Goal: Task Accomplishment & Management: Complete application form

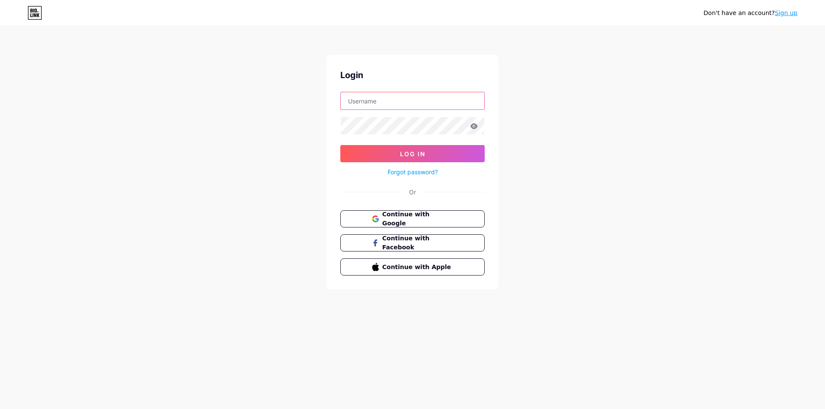
type input "[EMAIL_ADDRESS][DOMAIN_NAME]"
click at [393, 148] on button "Log In" at bounding box center [412, 153] width 144 height 17
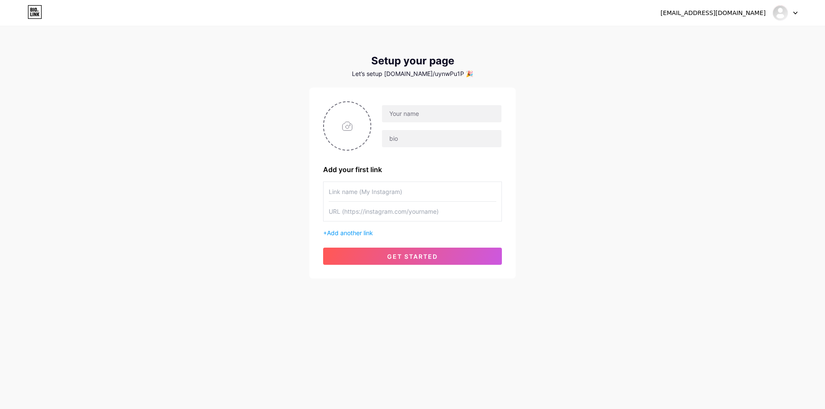
drag, startPoint x: 344, startPoint y: 127, endPoint x: 351, endPoint y: 139, distance: 13.9
click at [351, 139] on input "file" at bounding box center [347, 126] width 46 height 48
click at [447, 117] on input "text" at bounding box center [441, 113] width 119 height 17
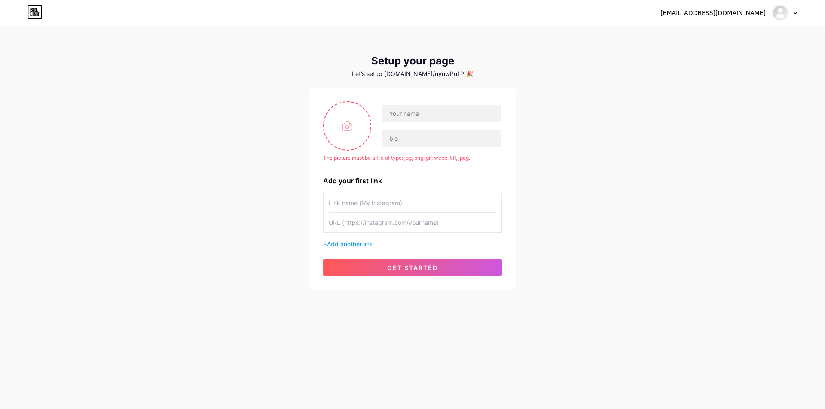
click at [341, 133] on input "file" at bounding box center [347, 126] width 46 height 48
type input "C:\fakepath\tourvietnam.ico"
click at [439, 116] on input "text" at bounding box center [441, 113] width 119 height 17
type input "techview"
click at [431, 135] on input "text" at bounding box center [441, 138] width 119 height 17
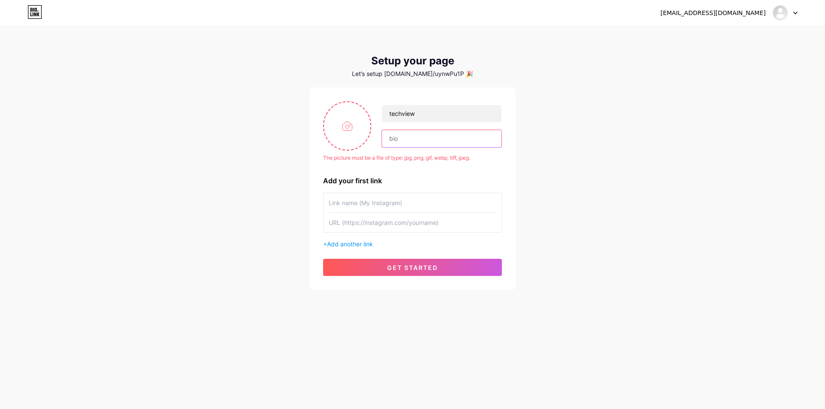
paste input "techview"
type input "techview"
click at [403, 269] on span "get started" at bounding box center [412, 267] width 51 height 7
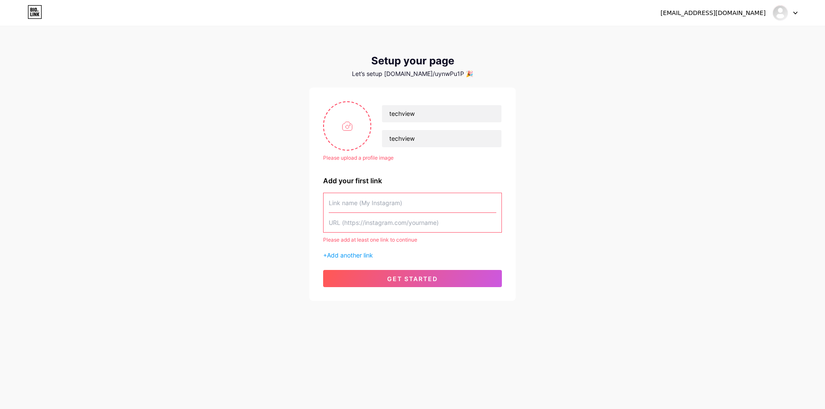
click at [389, 212] on input "text" at bounding box center [413, 202] width 168 height 19
paste input "techview"
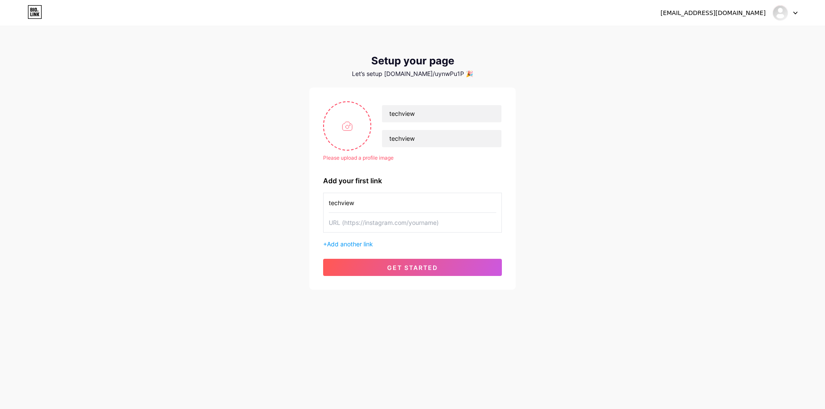
type input "techview"
click at [381, 227] on input "text" at bounding box center [413, 222] width 168 height 19
click at [396, 228] on input "text" at bounding box center [413, 222] width 168 height 19
click at [408, 273] on button "get started" at bounding box center [412, 267] width 179 height 17
